Goal: Task Accomplishment & Management: Use online tool/utility

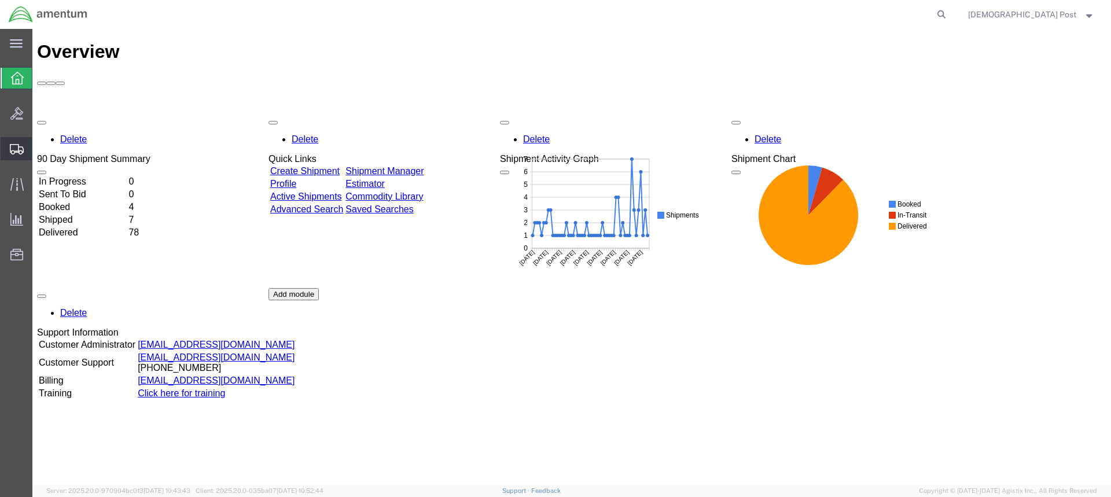
click at [40, 150] on span "Shipments" at bounding box center [36, 148] width 8 height 23
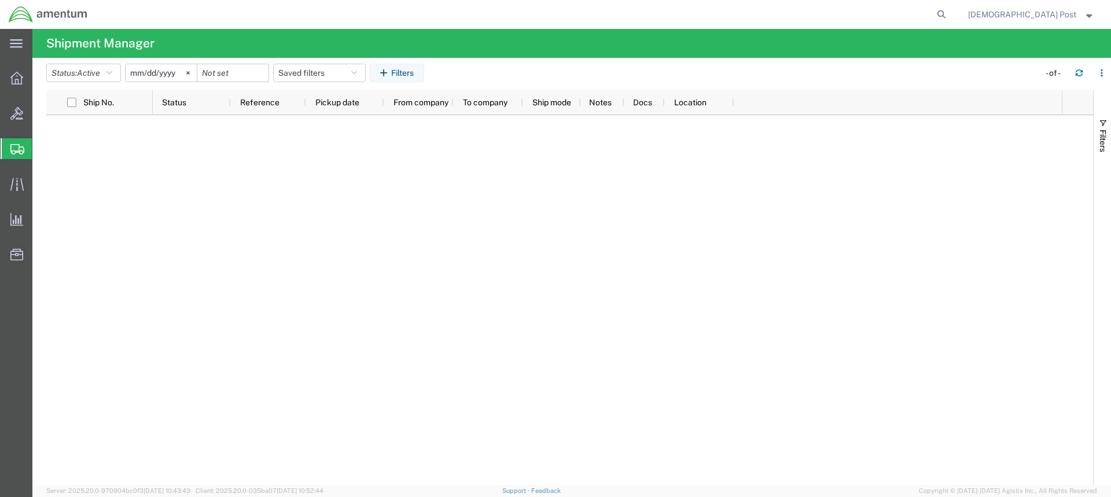
click at [0, 0] on span "Shipment Manager" at bounding box center [0, 0] width 0 height 0
click at [19, 79] on icon at bounding box center [16, 78] width 13 height 13
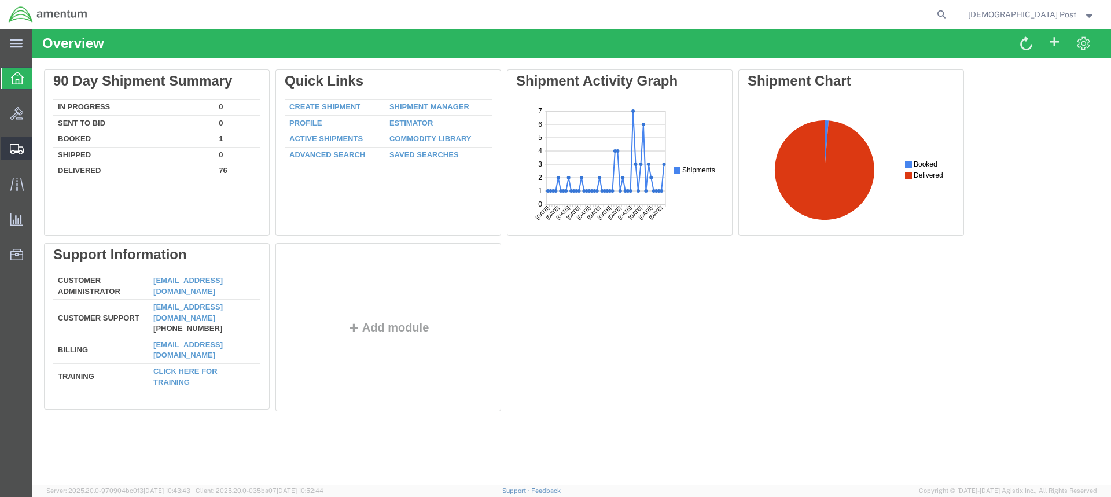
click at [0, 0] on span "Shipment Manager" at bounding box center [0, 0] width 0 height 0
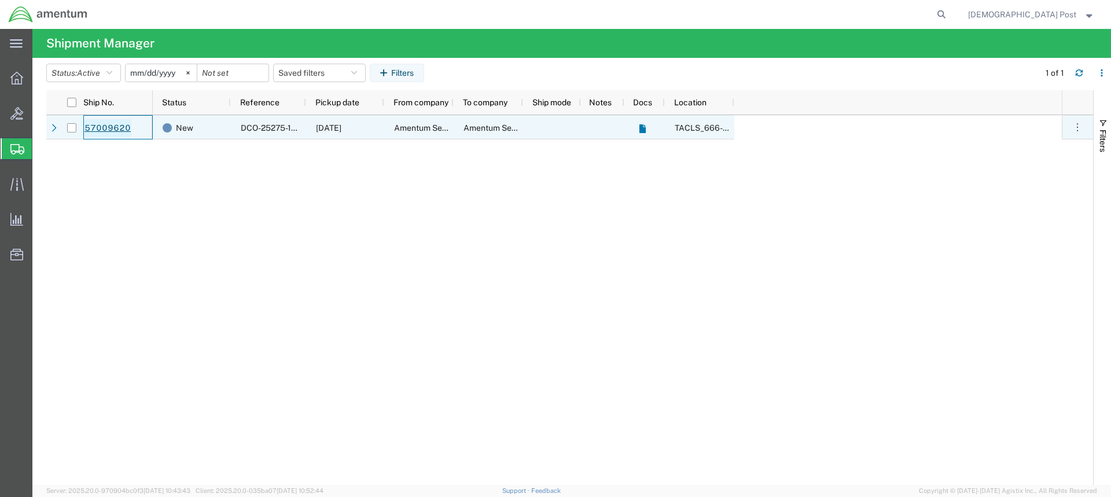
click at [100, 130] on link "57009620" at bounding box center [107, 128] width 47 height 19
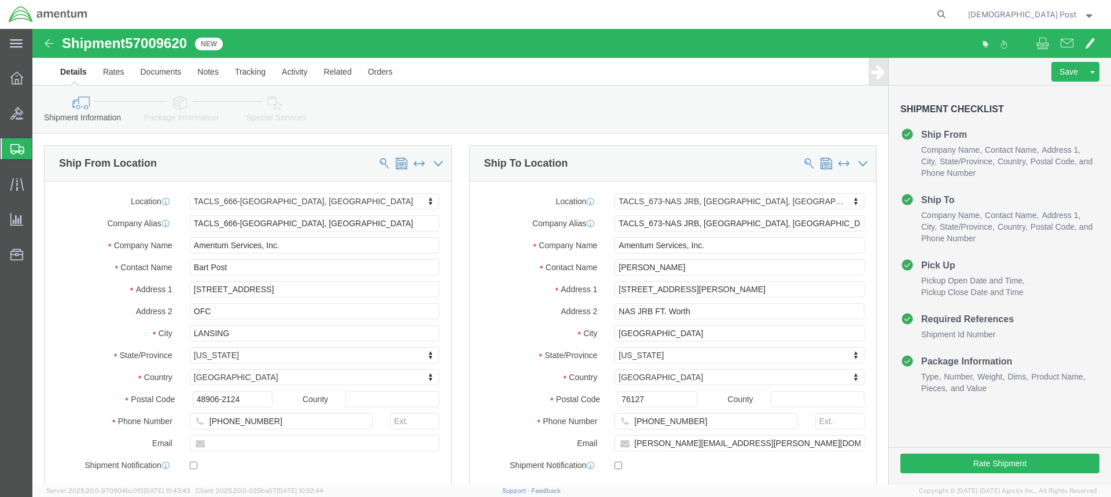
select select "42733"
select select "42735"
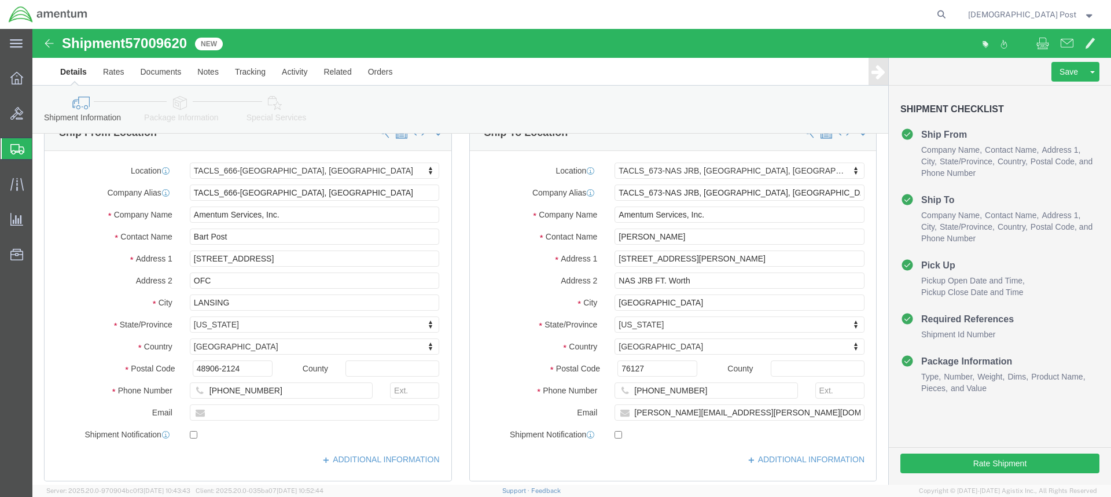
scroll to position [58, 0]
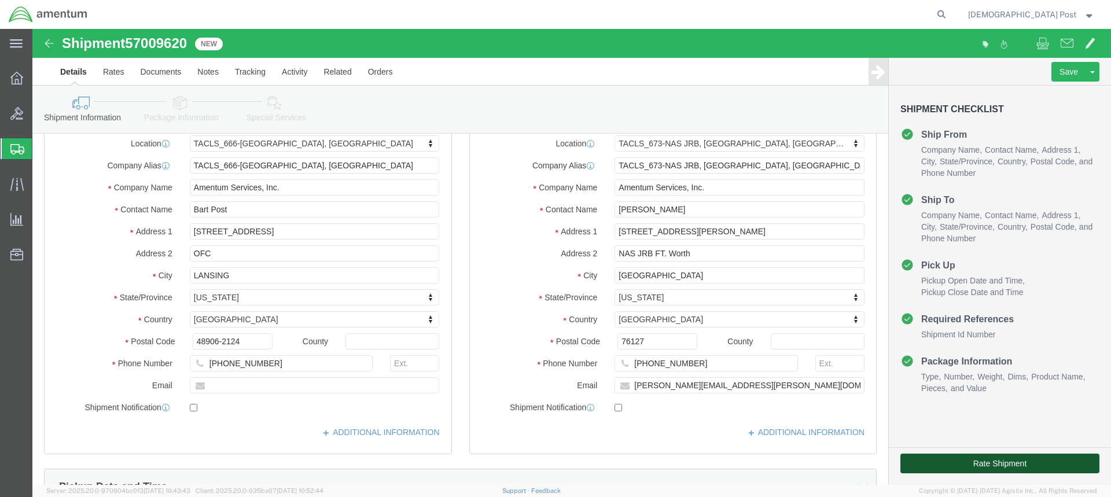
click button "Rate Shipment"
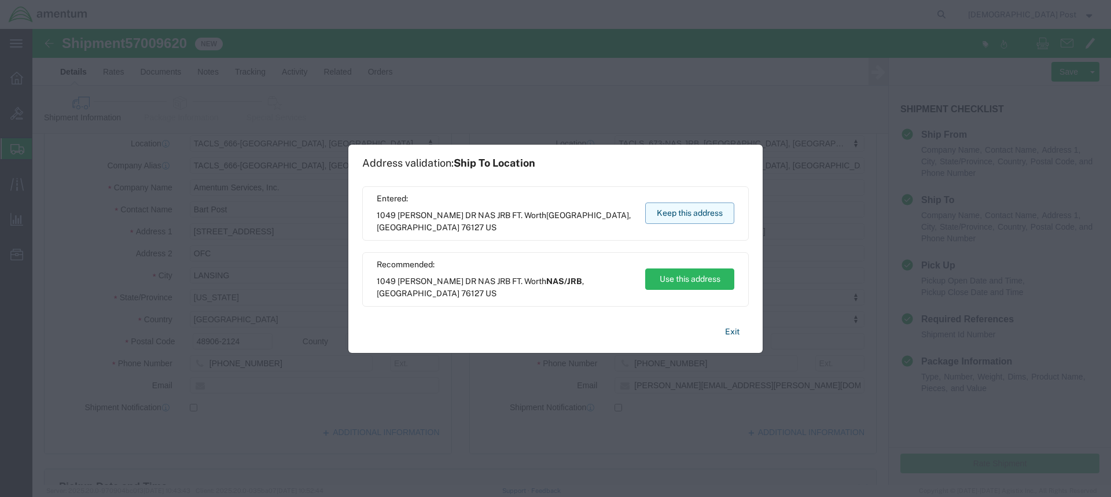
click at [671, 219] on button "Keep this address" at bounding box center [689, 212] width 89 height 21
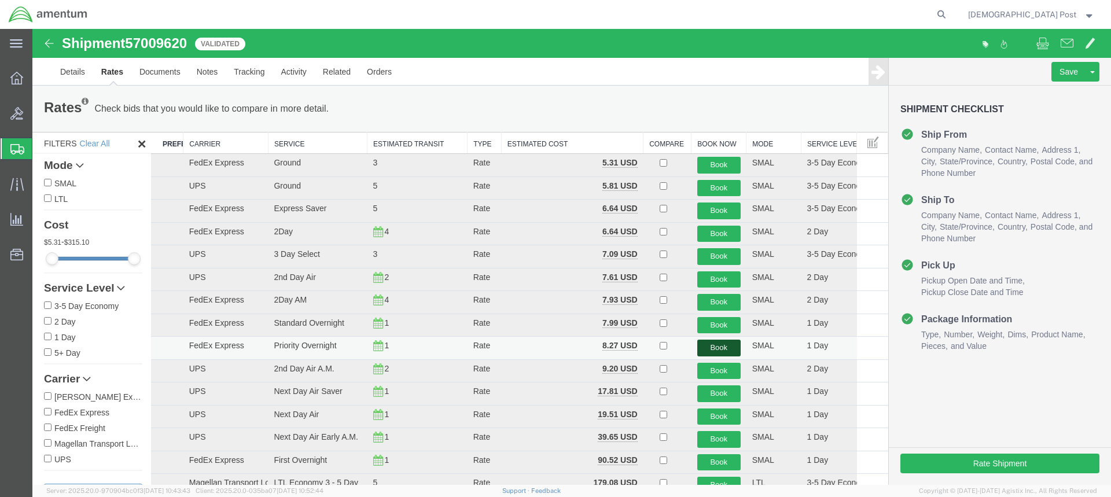
click at [708, 348] on button "Book" at bounding box center [718, 348] width 43 height 17
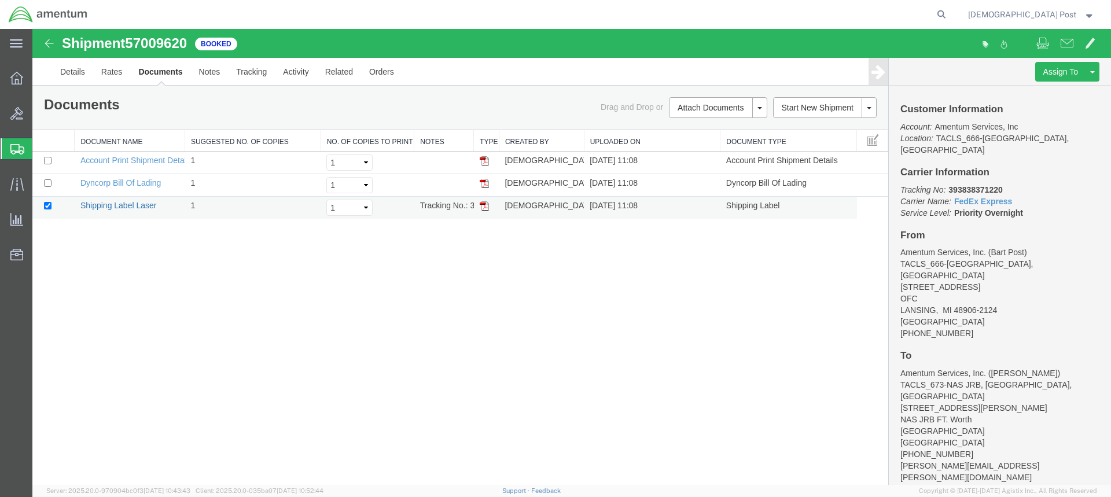
click at [134, 207] on link "Shipping Label Laser" at bounding box center [118, 205] width 76 height 9
click at [117, 183] on link "Dyncorp Bill Of Lading" at bounding box center [120, 182] width 80 height 9
